Goal: Task Accomplishment & Management: Use online tool/utility

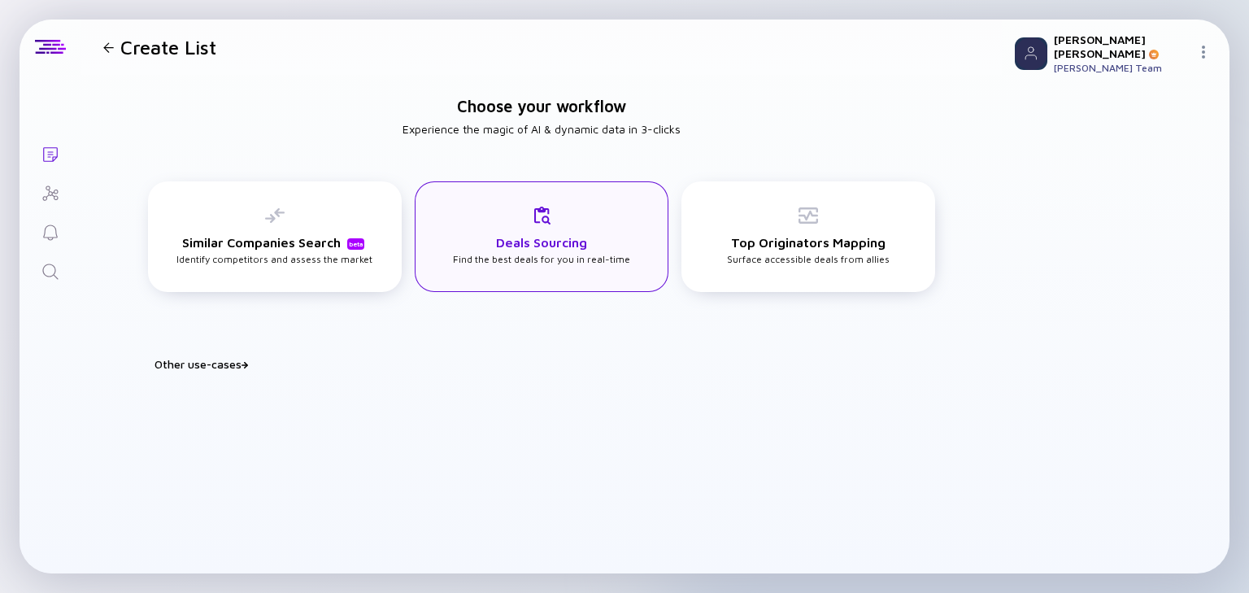
click at [551, 224] on div "Deals Sourcing Find the best deals for you in real-time" at bounding box center [541, 235] width 177 height 59
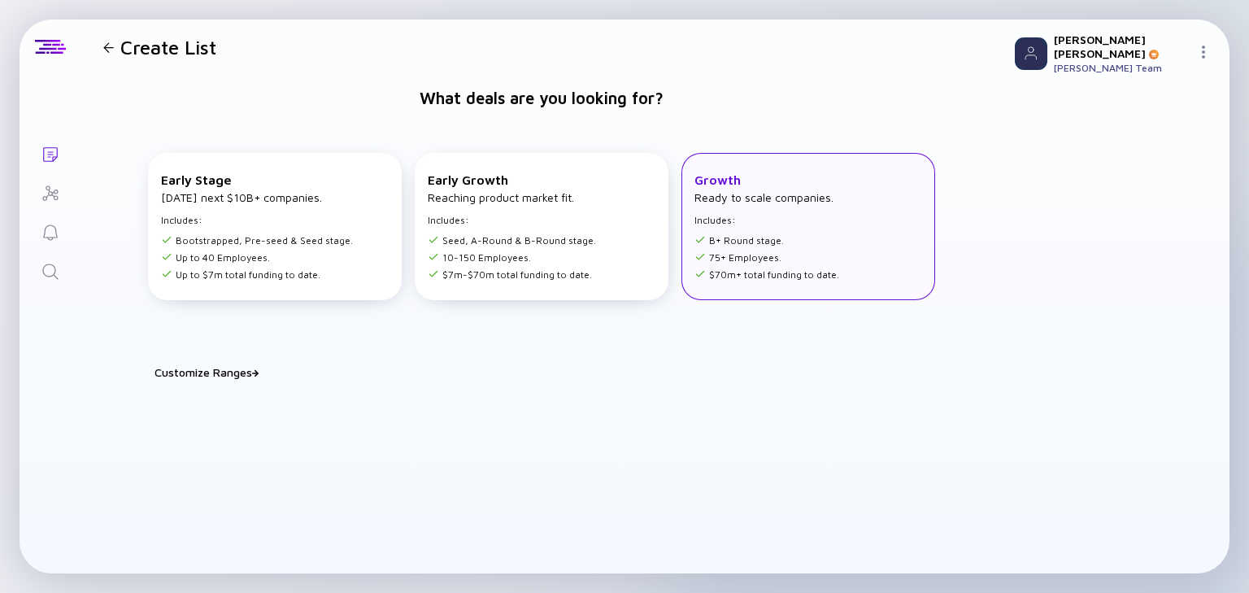
click at [621, 258] on ul "B+ Round stage. 75+ Employees. $70m+ total funding to date." at bounding box center [766, 254] width 145 height 51
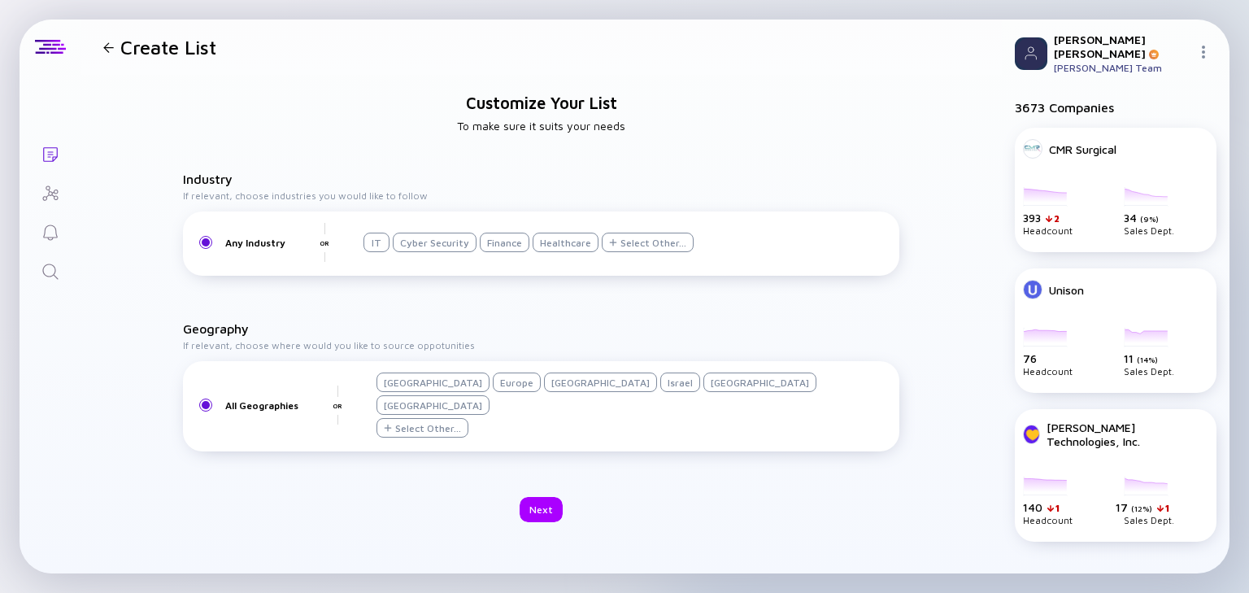
click at [621, 258] on div "Israel" at bounding box center [680, 382] width 40 height 20
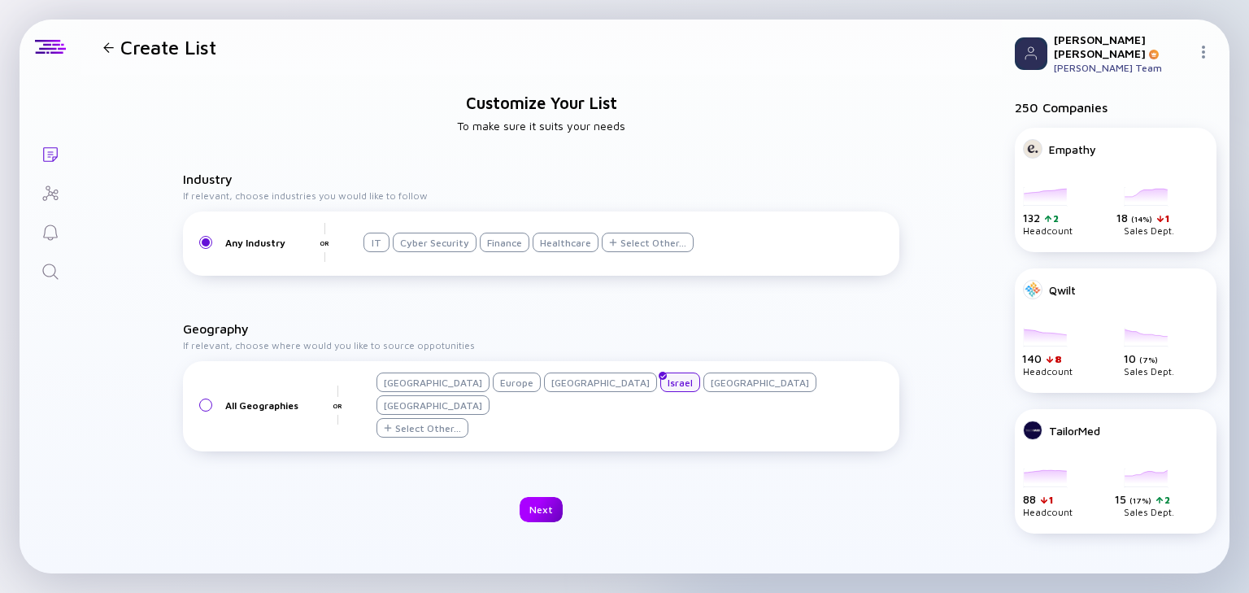
click at [537, 258] on div "Next" at bounding box center [540, 509] width 43 height 25
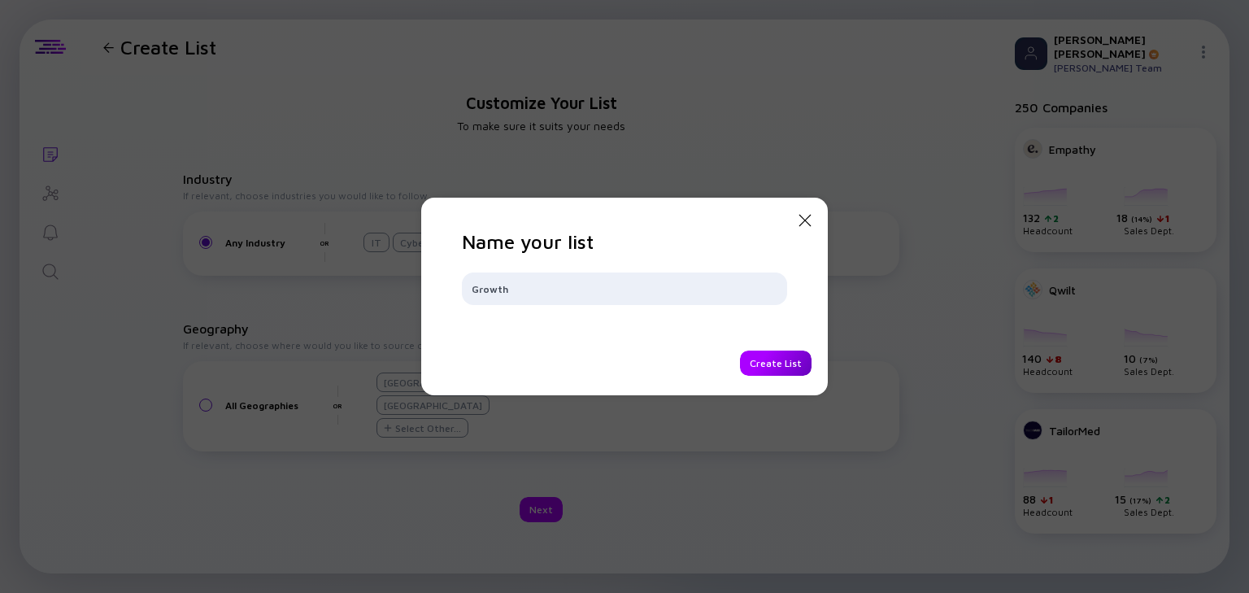
type input "Growth"
click at [621, 258] on div "Create List" at bounding box center [776, 362] width 72 height 25
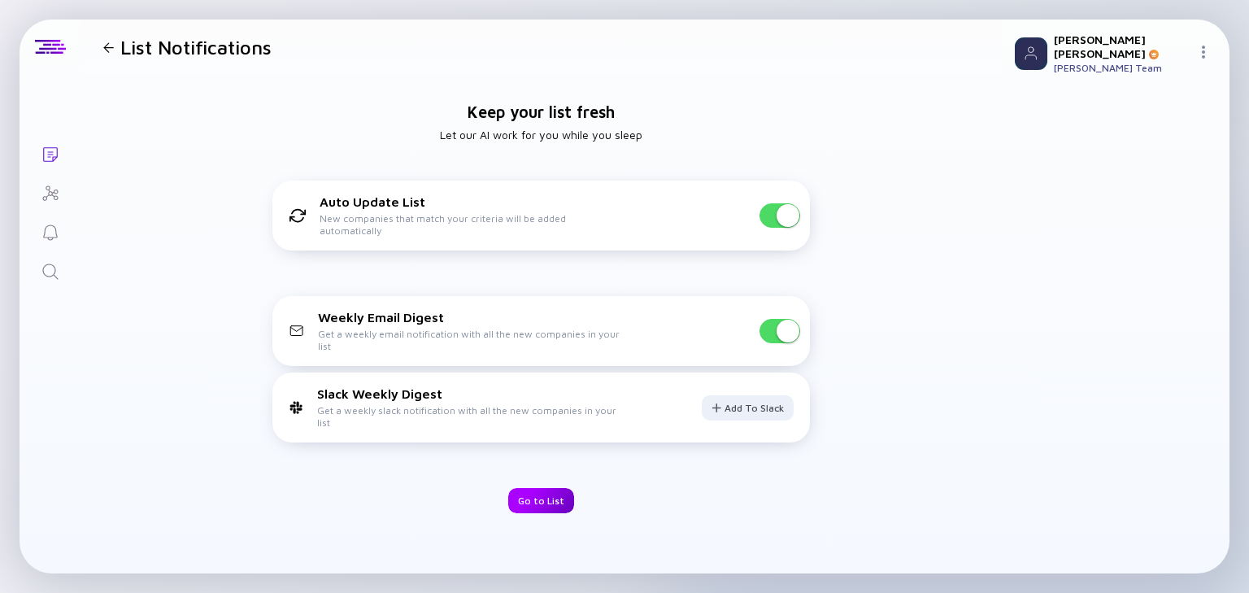
click at [532, 258] on div "Go to List" at bounding box center [541, 500] width 66 height 25
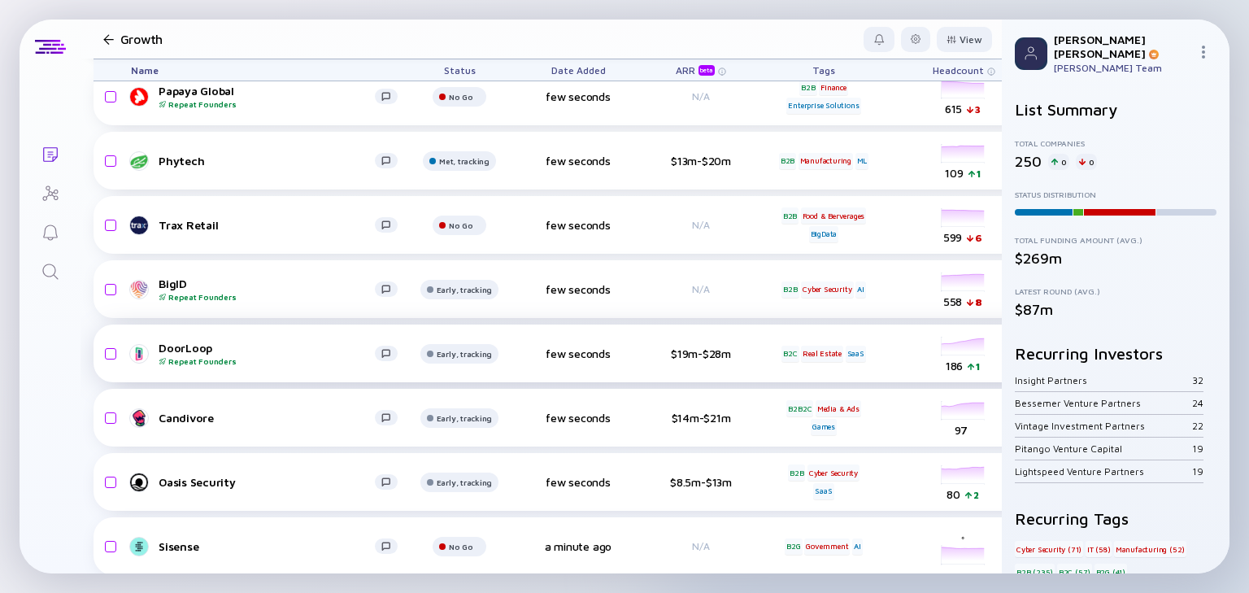
scroll to position [455, 0]
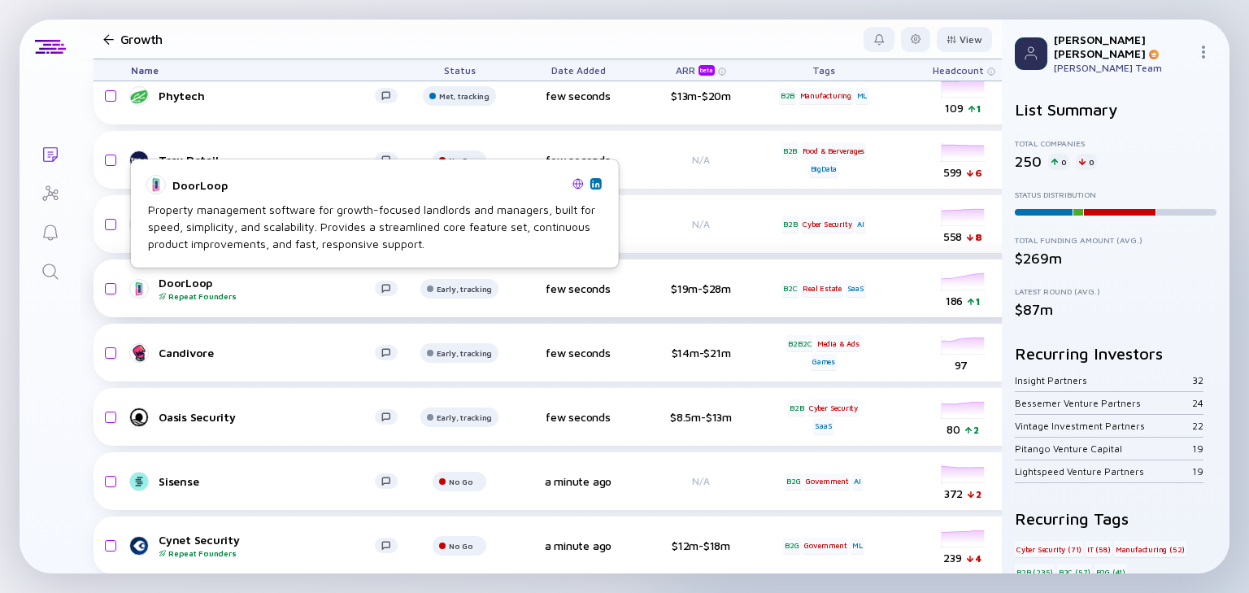
click at [176, 258] on div "DoorLoop Repeat Founders" at bounding box center [267, 288] width 216 height 25
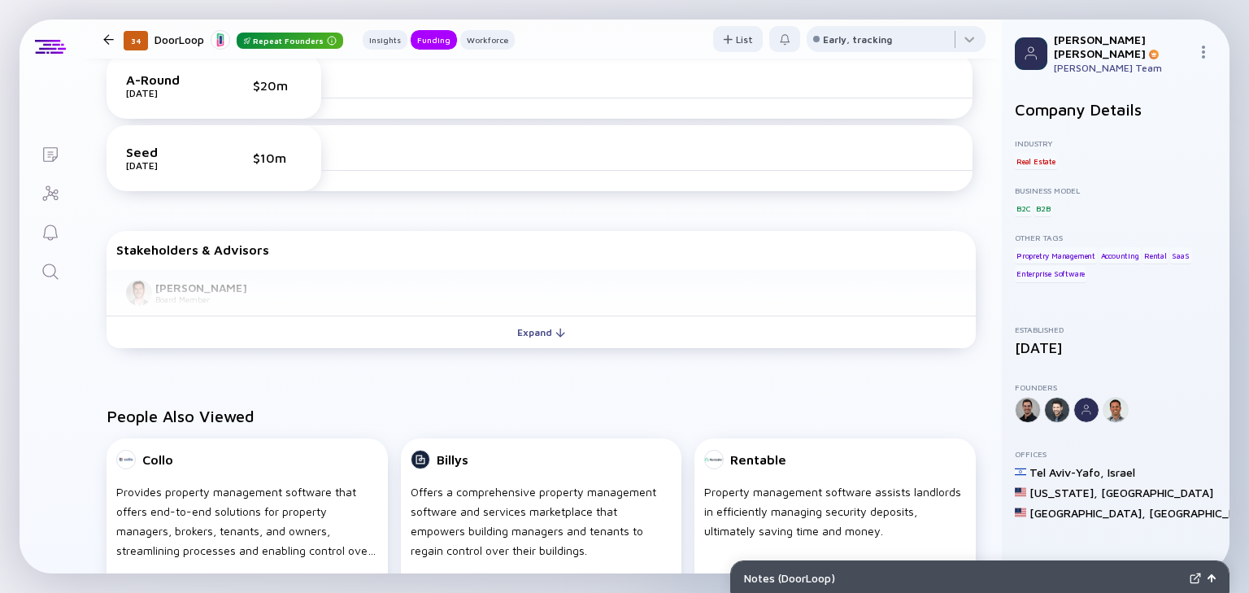
scroll to position [650, 0]
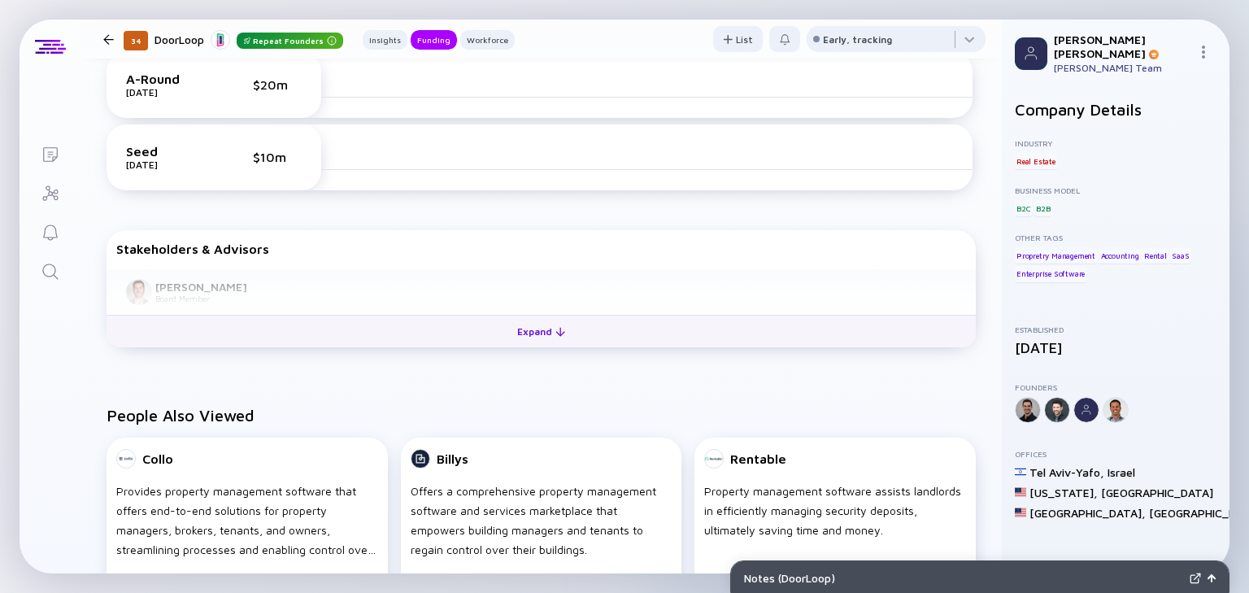
click at [551, 258] on div "Expand" at bounding box center [540, 331] width 67 height 25
click at [540, 258] on div "Collapse" at bounding box center [541, 331] width 72 height 25
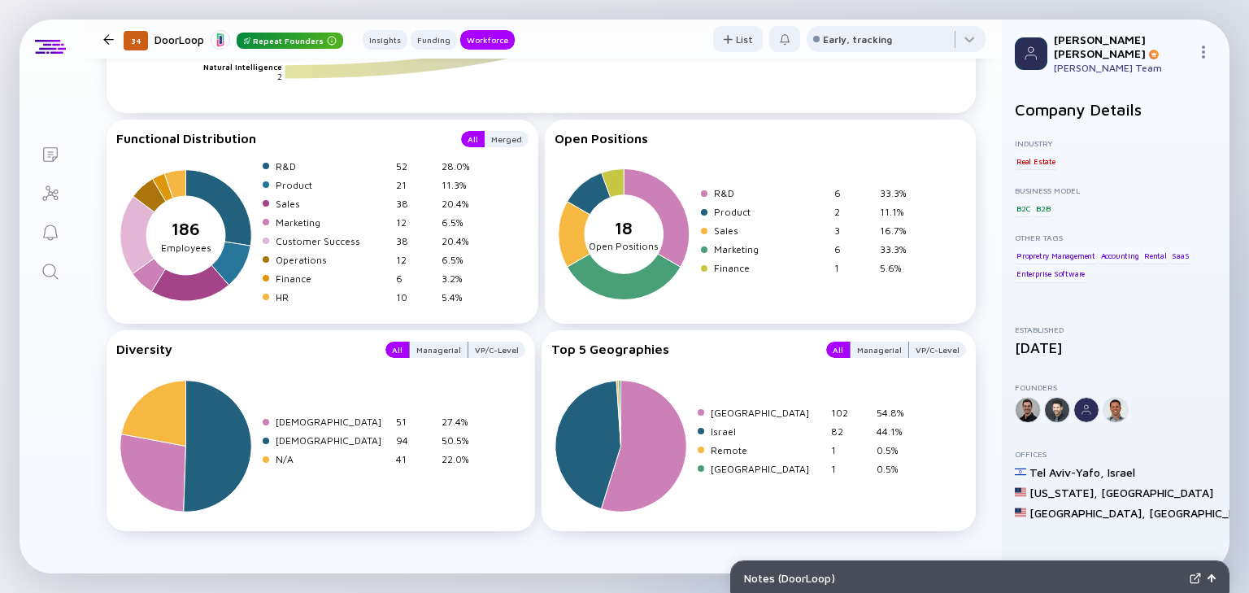
scroll to position [2144, 0]
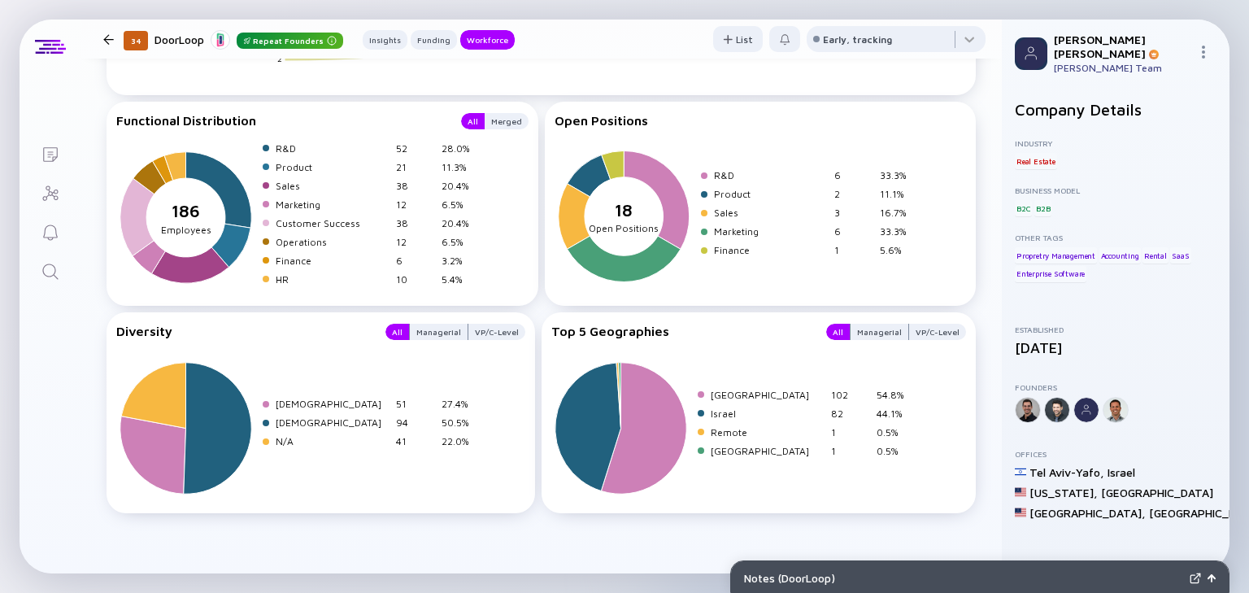
click at [111, 41] on div at bounding box center [108, 39] width 11 height 11
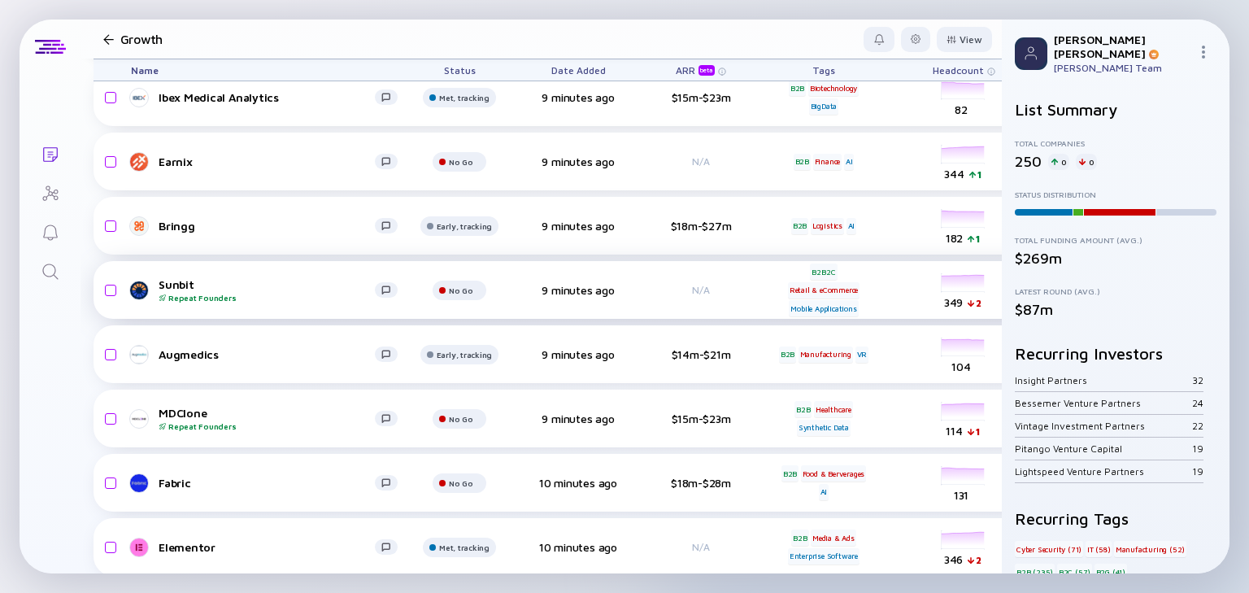
scroll to position [2862, 0]
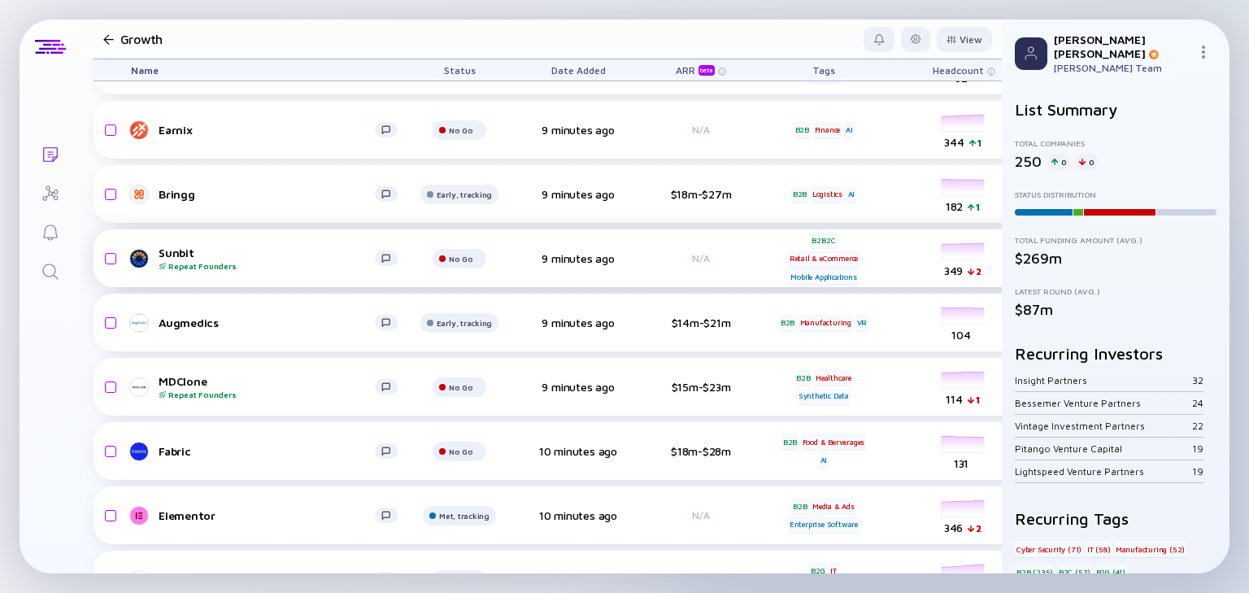
click at [100, 233] on div "On it... Lists Growth View Name Status Date Added ARR beta Tags Headcount Sales…" at bounding box center [624, 296] width 1249 height 593
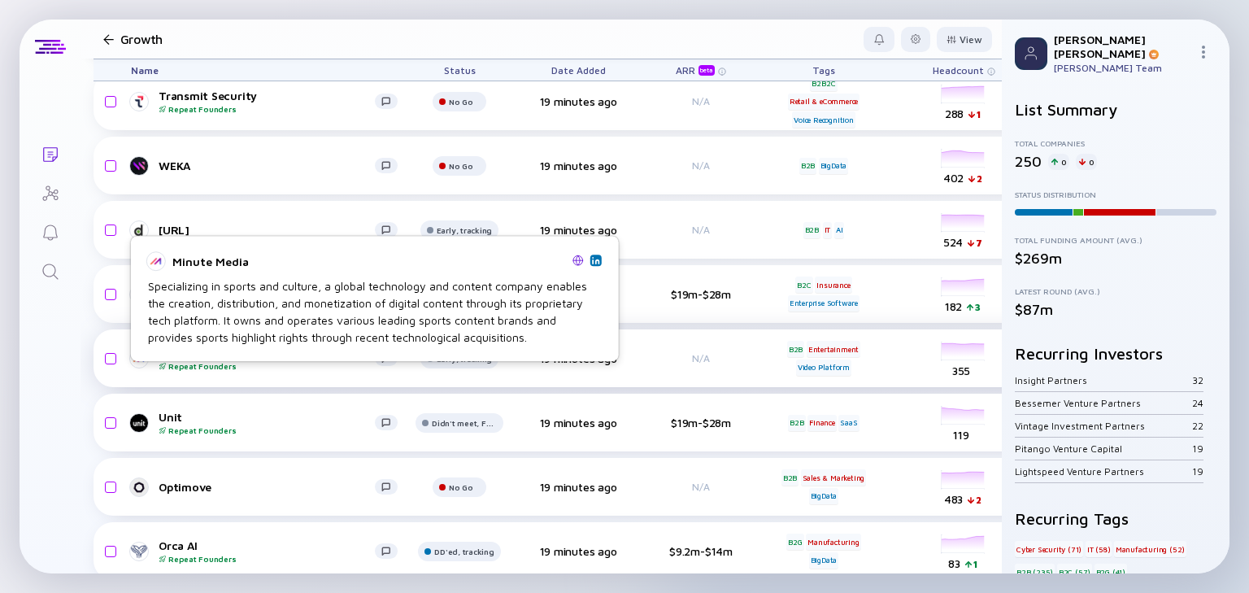
scroll to position [12877, 0]
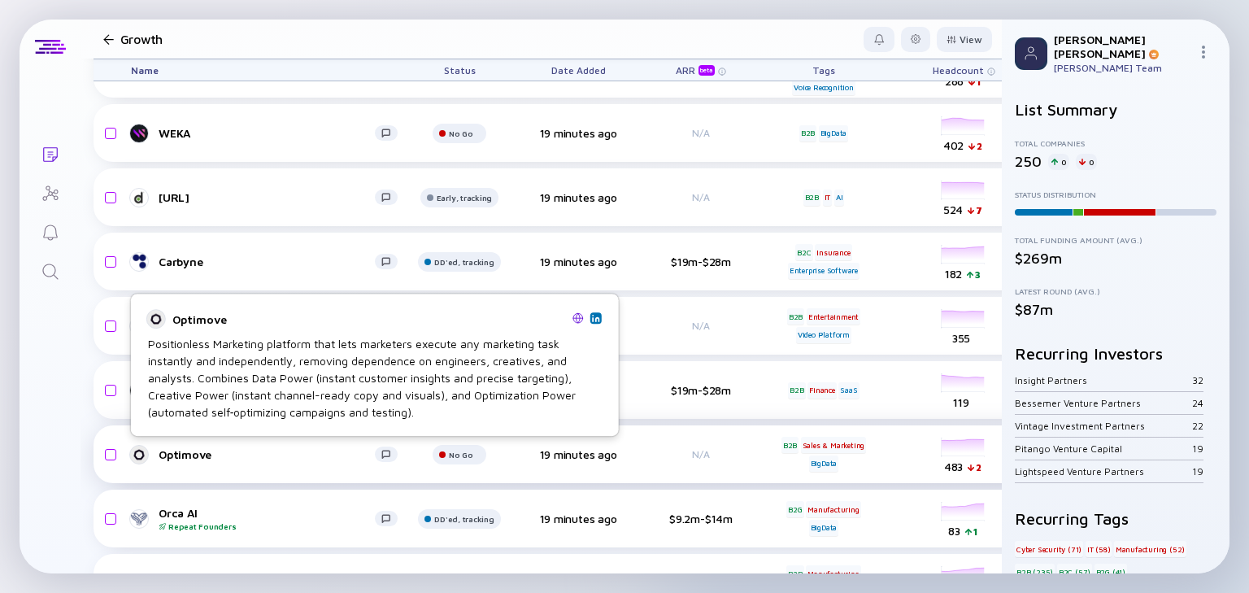
click at [234, 258] on div "Optimove" at bounding box center [267, 454] width 216 height 14
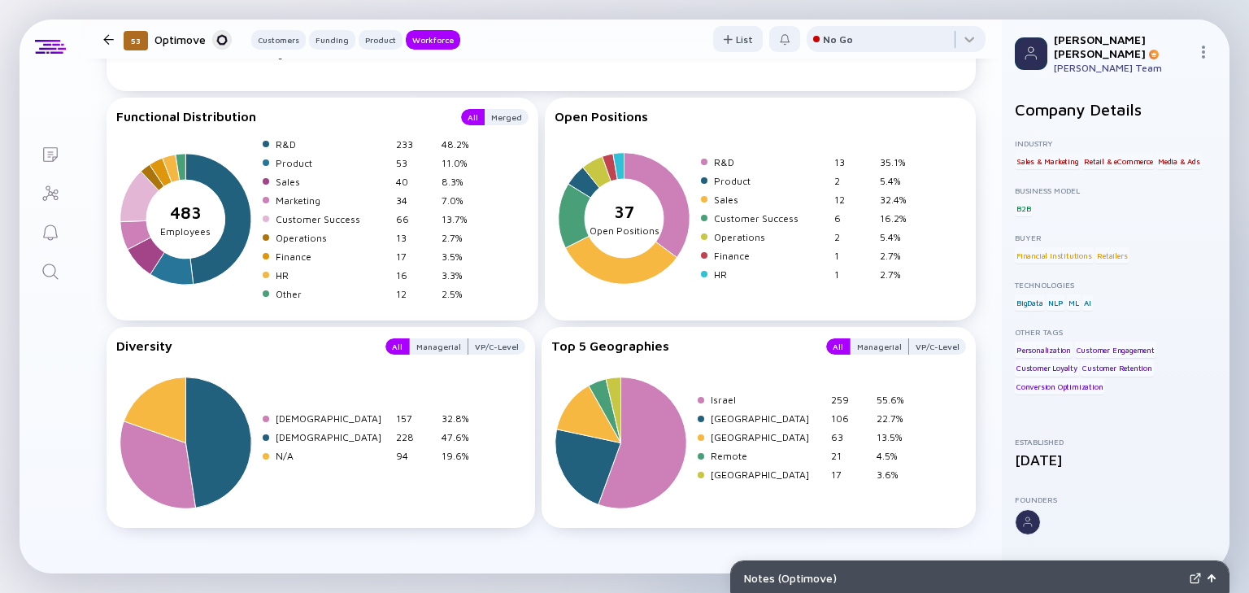
scroll to position [2641, 0]
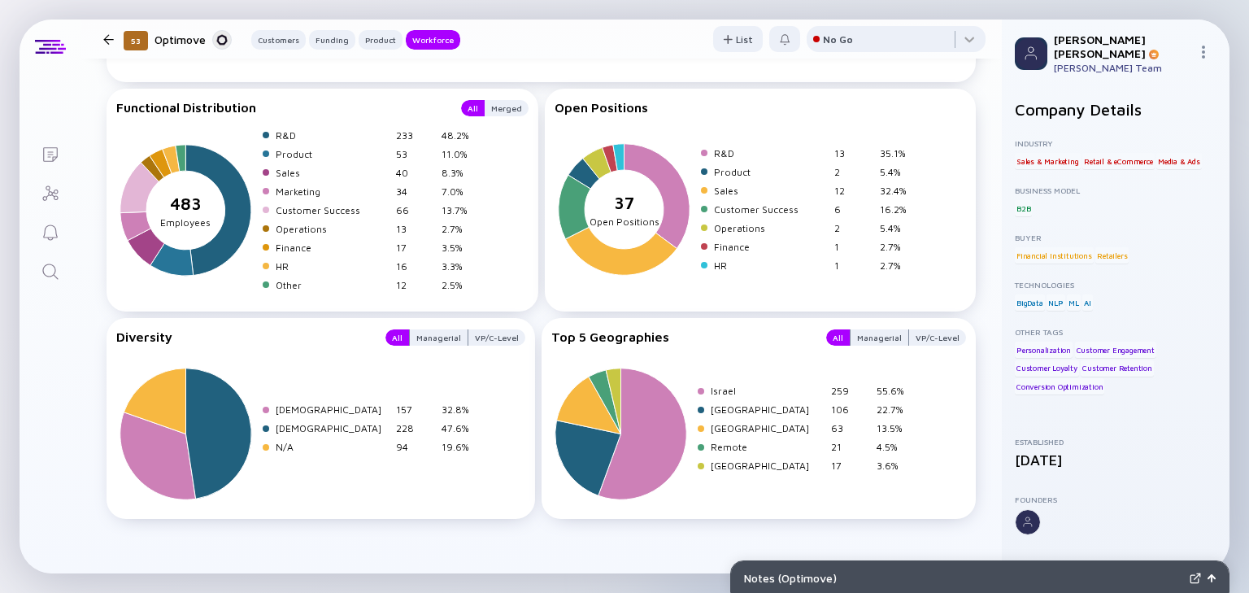
click at [111, 42] on div at bounding box center [108, 39] width 11 height 11
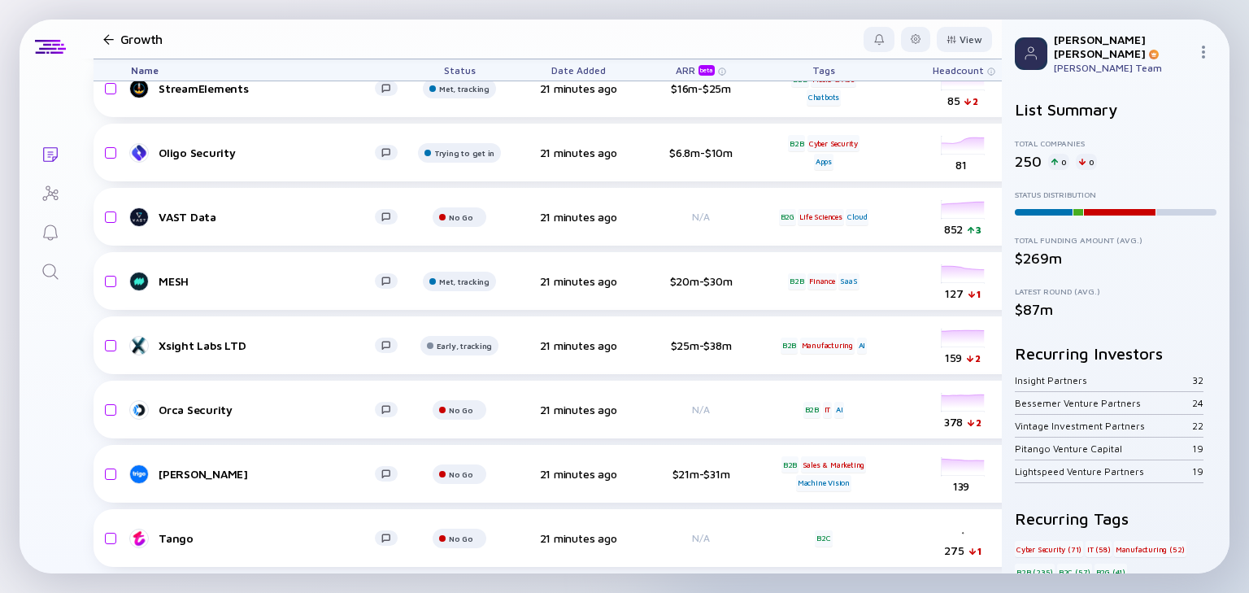
scroll to position [15629, 0]
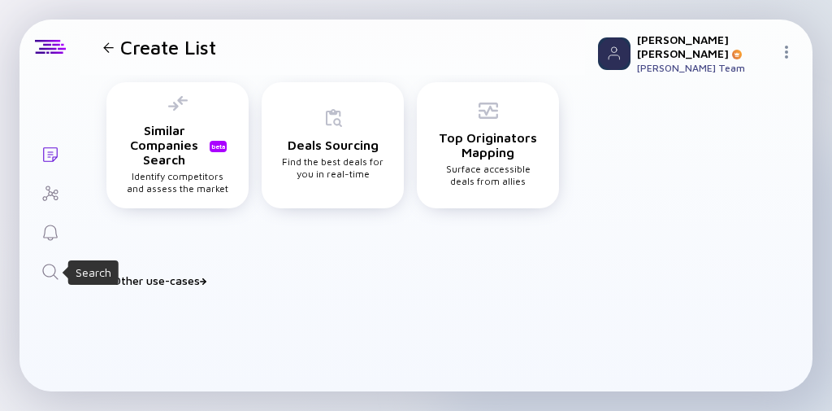
click at [46, 272] on icon "Search" at bounding box center [51, 272] width 20 height 20
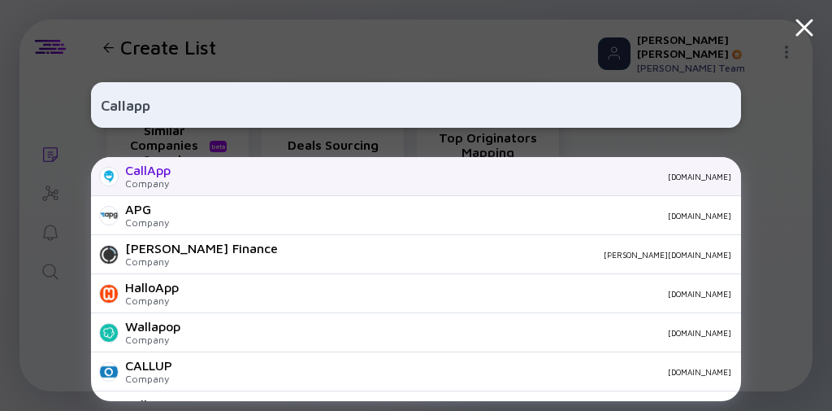
type input "Callapp"
click at [172, 179] on div "CallApp Company [DOMAIN_NAME]" at bounding box center [416, 176] width 650 height 39
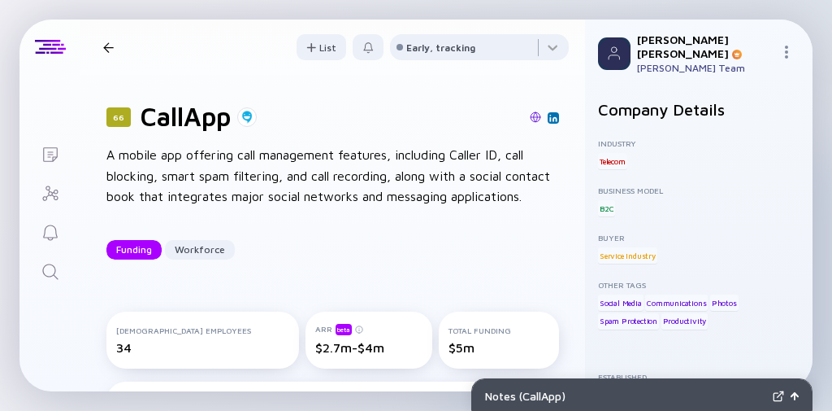
click at [47, 263] on icon "Search" at bounding box center [51, 272] width 20 height 20
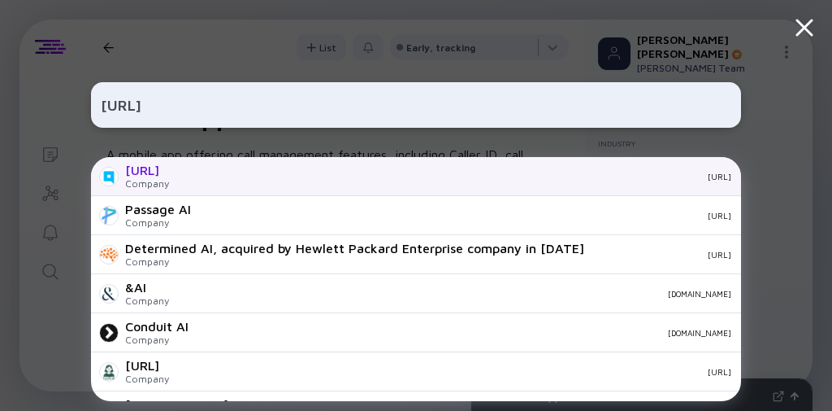
type input "Package.ai"
click at [169, 163] on div "PACKAGE.AI" at bounding box center [147, 170] width 44 height 15
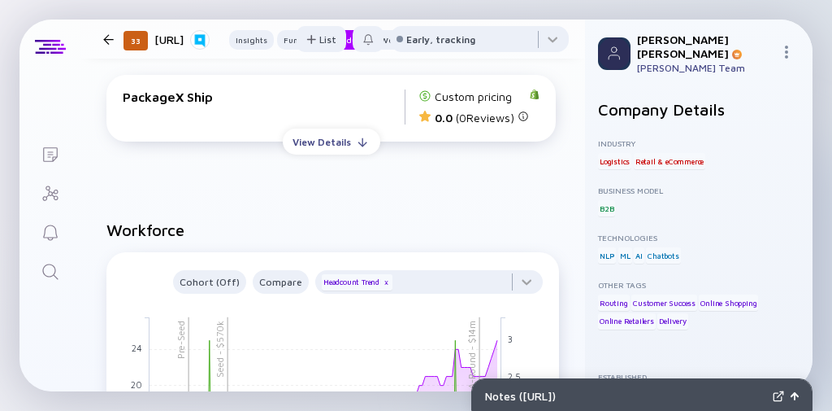
scroll to position [1366, 0]
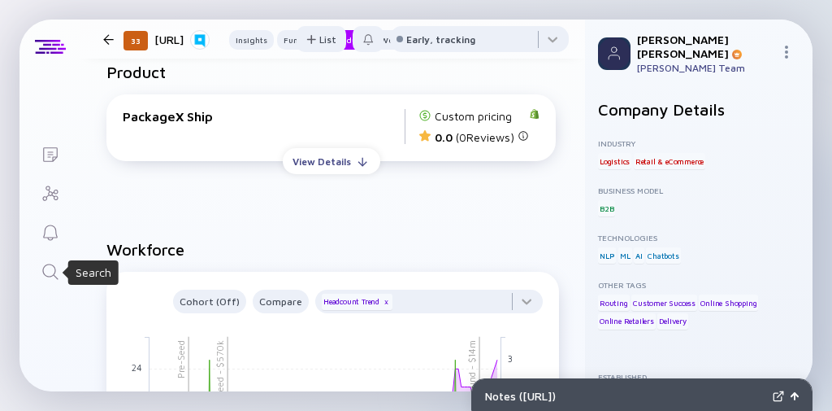
click at [45, 268] on icon "Search" at bounding box center [51, 272] width 20 height 20
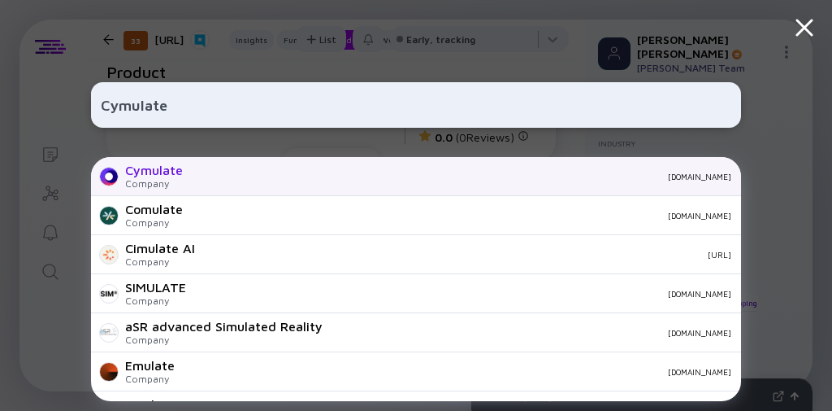
type input "Cymulate"
click at [224, 173] on div "cymulate.com" at bounding box center [464, 177] width 536 height 10
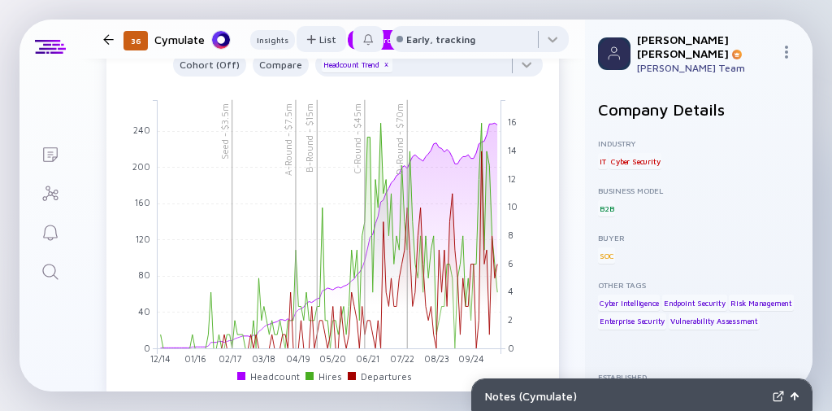
scroll to position [1626, 0]
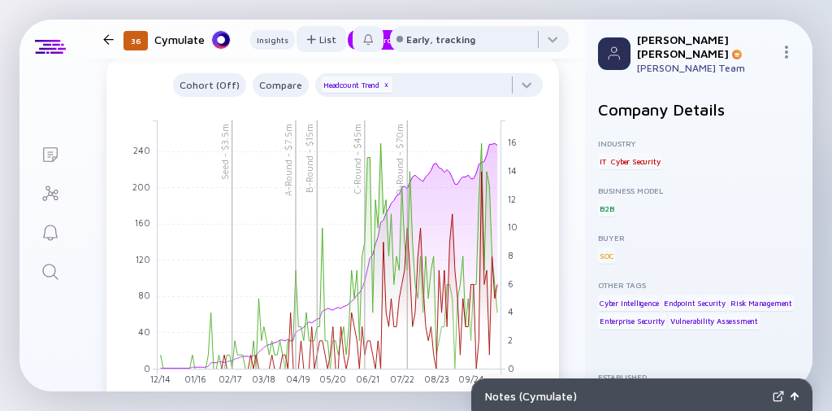
click at [44, 268] on icon "Search" at bounding box center [51, 272] width 20 height 20
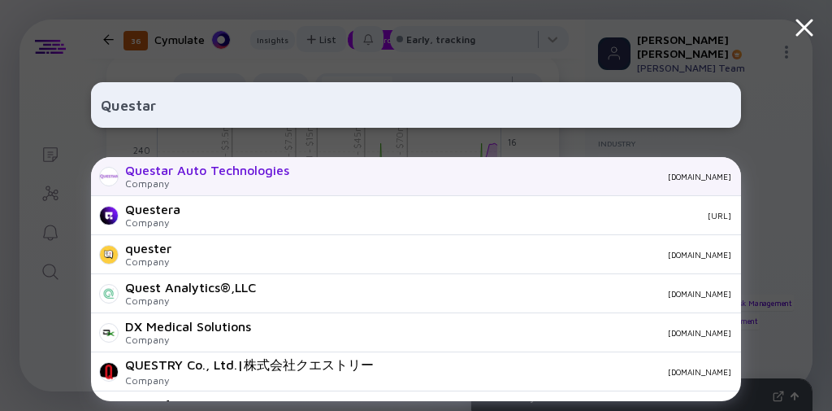
type input "Questar"
click at [231, 174] on div "Questar Auto Technologies" at bounding box center [207, 170] width 164 height 15
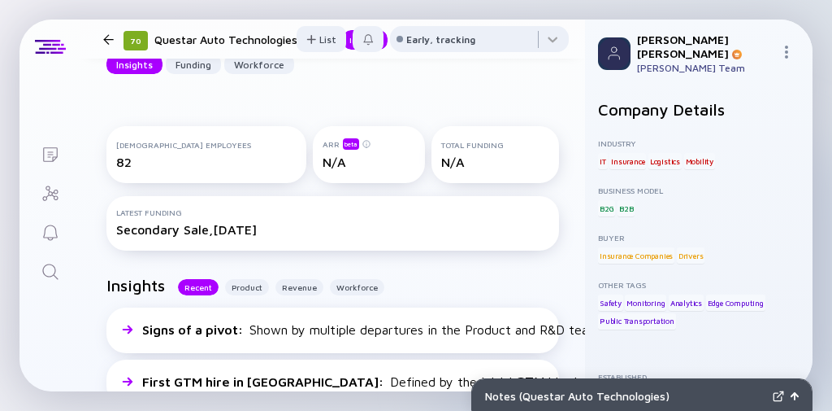
scroll to position [90, 0]
